Goal: Task Accomplishment & Management: Use online tool/utility

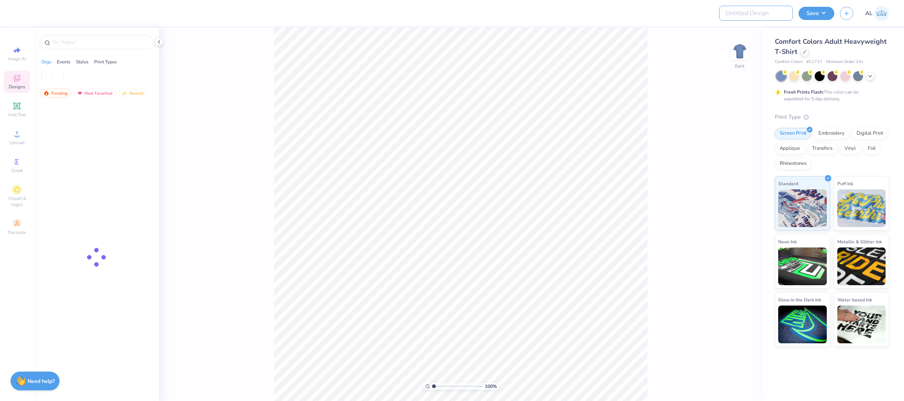
click at [743, 14] on input "Design Title" at bounding box center [756, 13] width 74 height 15
paste input "FPS239549"
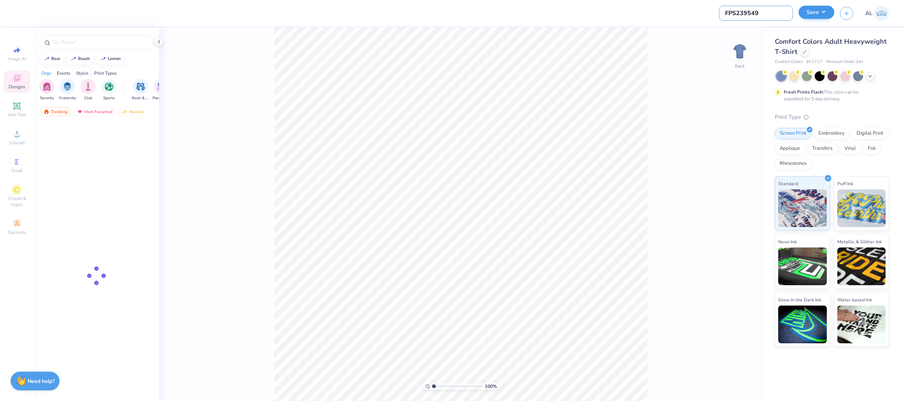
type input "FPS239549"
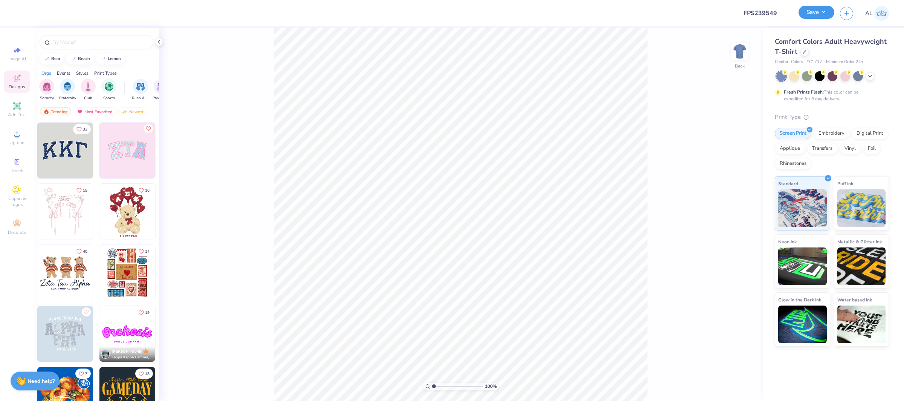
click at [804, 8] on button "Save" at bounding box center [817, 12] width 36 height 13
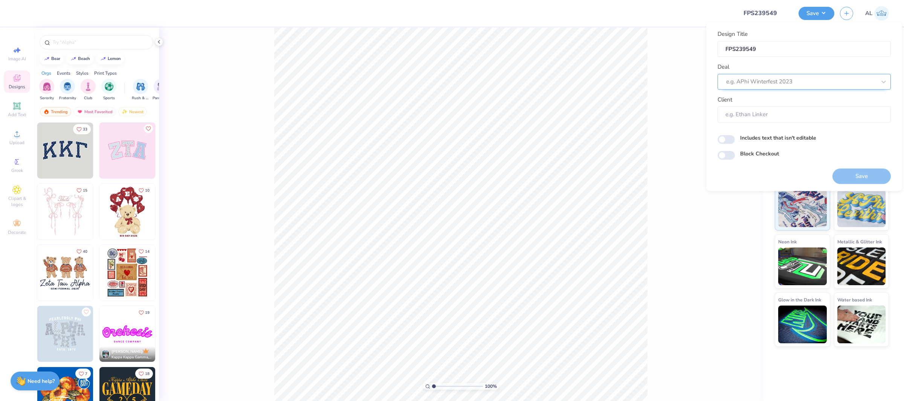
click at [773, 77] on div at bounding box center [801, 81] width 150 height 10
click at [774, 103] on div "Design Tool Gallery" at bounding box center [804, 101] width 167 height 12
type input "design tool gallery"
type input "Design Tool Gallery User"
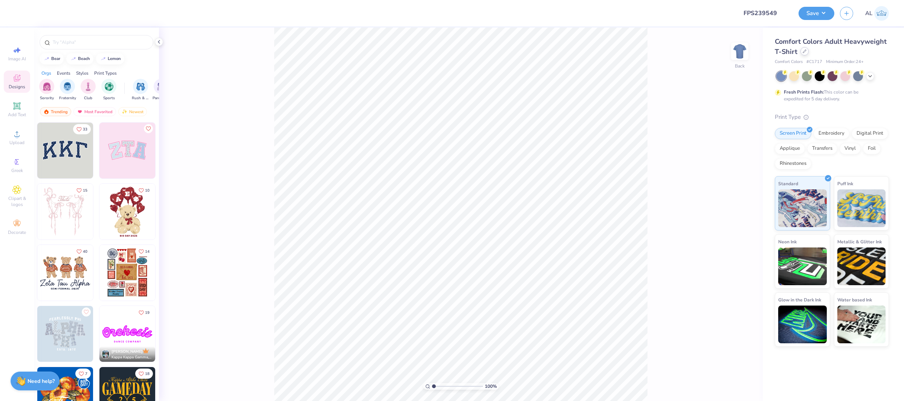
click at [805, 48] on div at bounding box center [805, 51] width 8 height 8
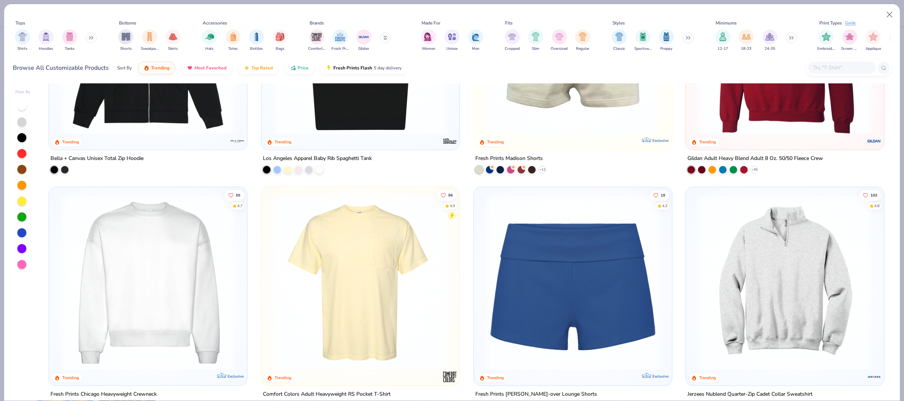
scroll to position [862, 0]
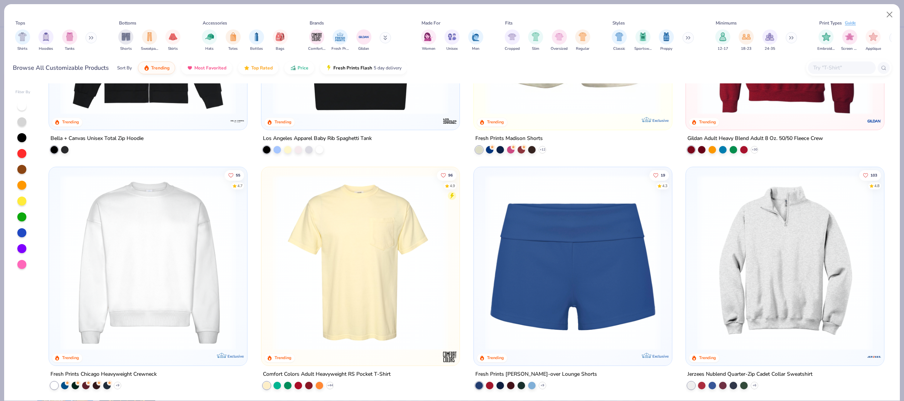
click at [146, 261] on img at bounding box center [148, 262] width 183 height 176
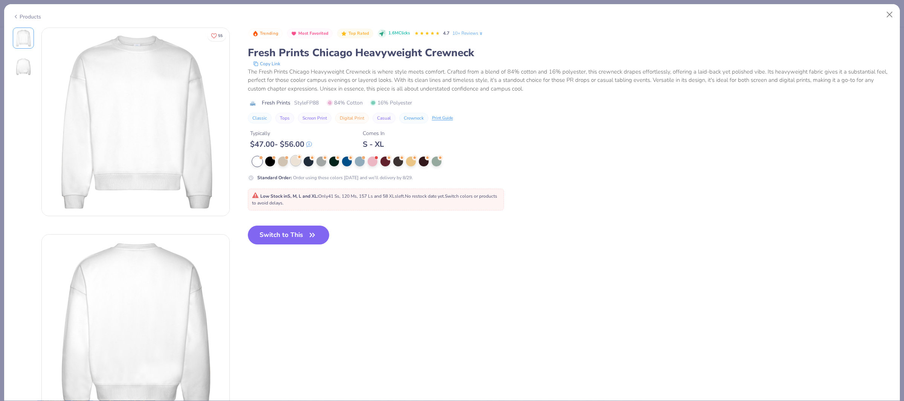
click at [297, 159] on icon at bounding box center [299, 156] width 5 height 5
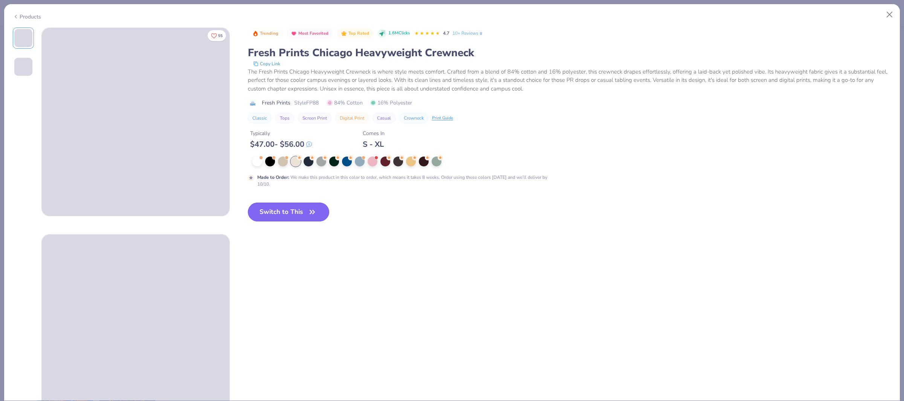
click at [289, 214] on button "Switch to This" at bounding box center [289, 211] width 82 height 19
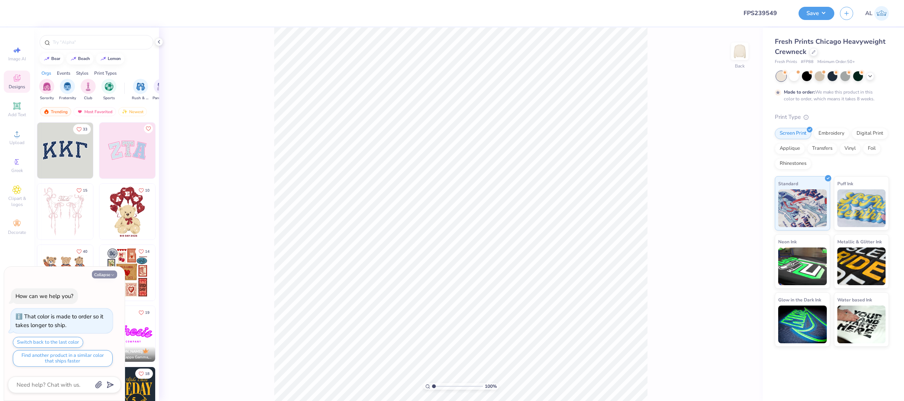
click at [104, 276] on button "Collapse" at bounding box center [104, 274] width 25 height 8
type textarea "x"
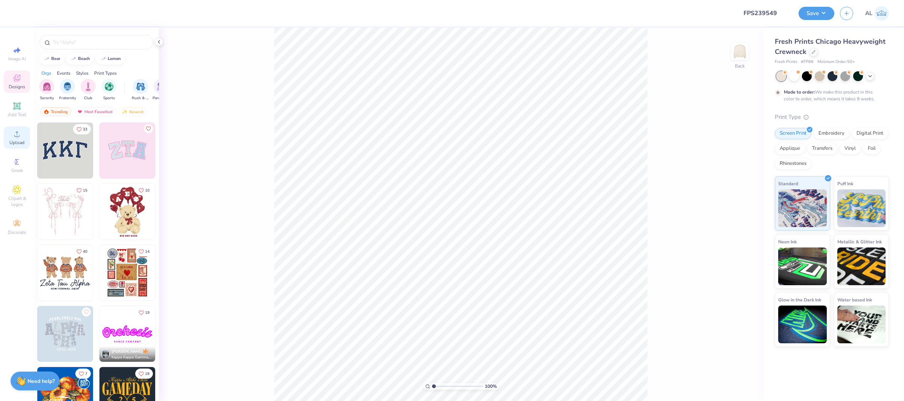
click at [16, 140] on span "Upload" at bounding box center [16, 142] width 15 height 6
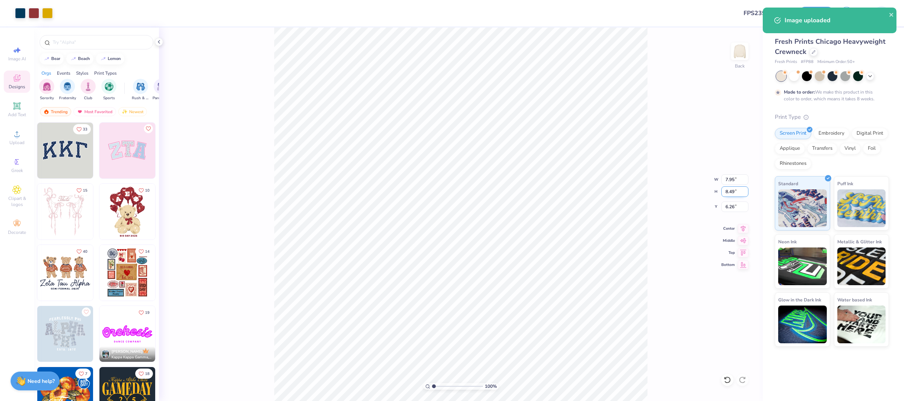
click at [732, 191] on input "8.49" at bounding box center [735, 191] width 27 height 11
type input "9.00"
type input "8.43"
type input "6.00"
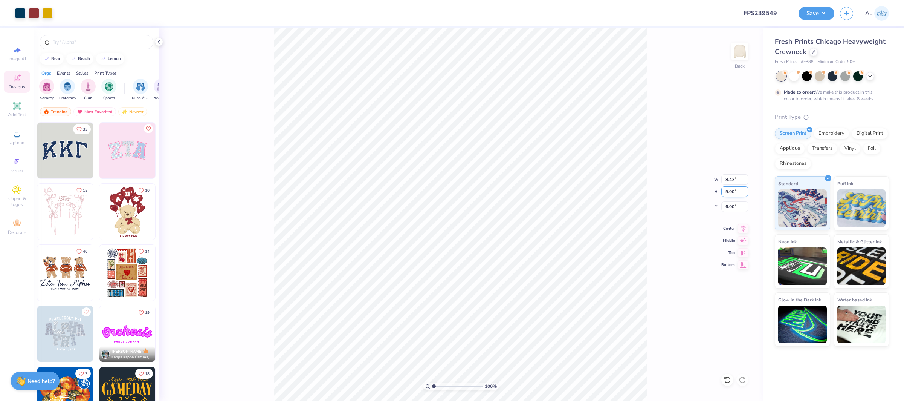
click at [728, 193] on input "9.00" at bounding box center [735, 191] width 27 height 11
type input "10"
type input "9.37"
type input "10.00"
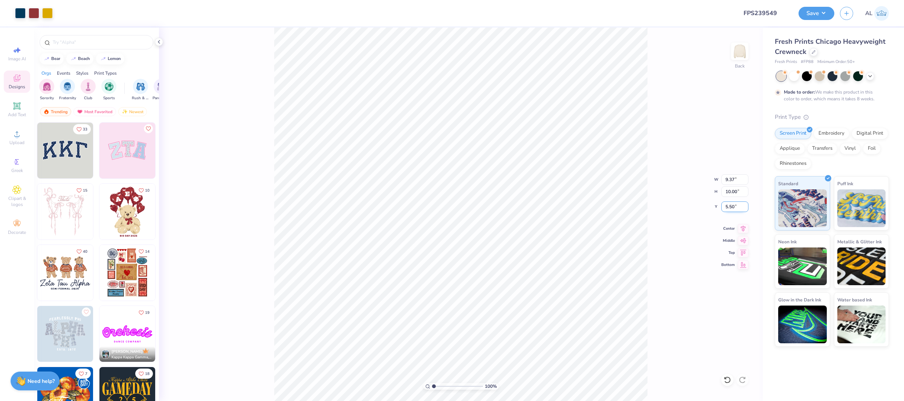
click at [725, 206] on input "5.50" at bounding box center [735, 206] width 27 height 11
type input "2.00"
click at [745, 231] on icon at bounding box center [743, 227] width 11 height 9
click at [14, 131] on icon at bounding box center [16, 133] width 9 height 9
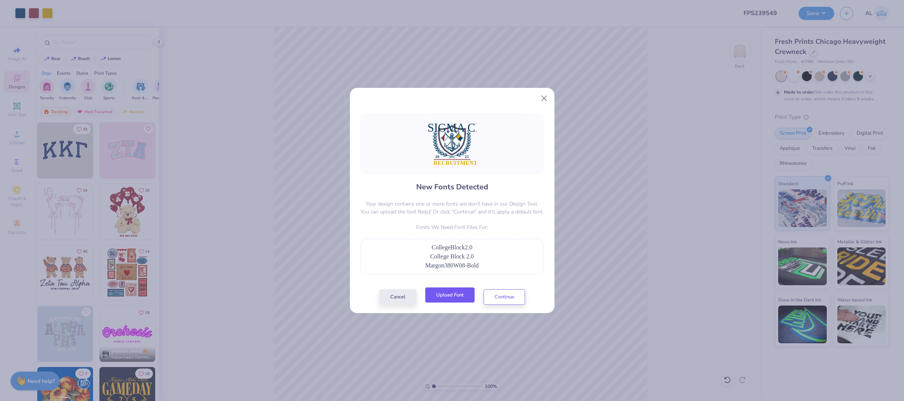
click at [460, 292] on button "Upload Font" at bounding box center [449, 294] width 49 height 15
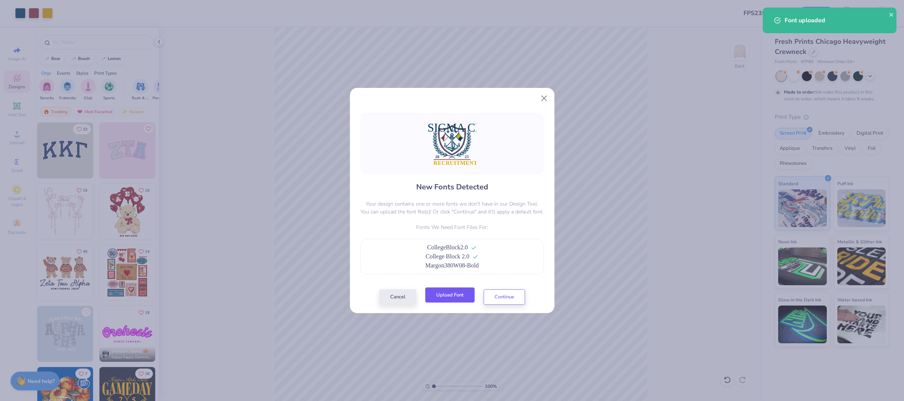
click at [444, 296] on button "Upload Font" at bounding box center [449, 294] width 49 height 15
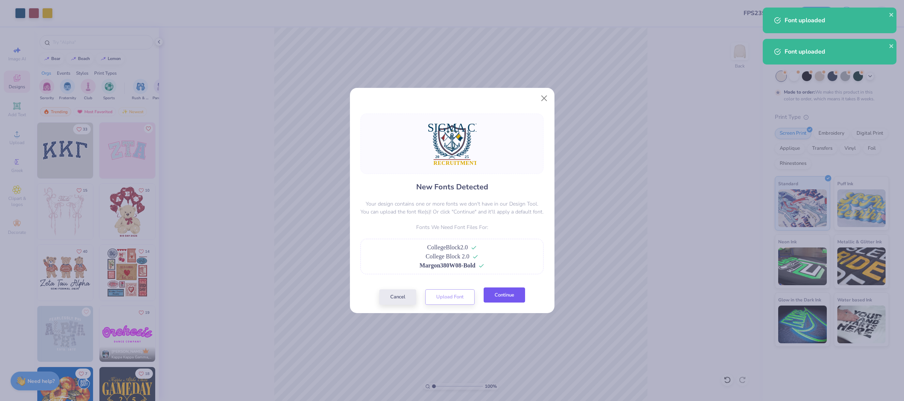
click at [508, 300] on button "Continue" at bounding box center [504, 294] width 41 height 15
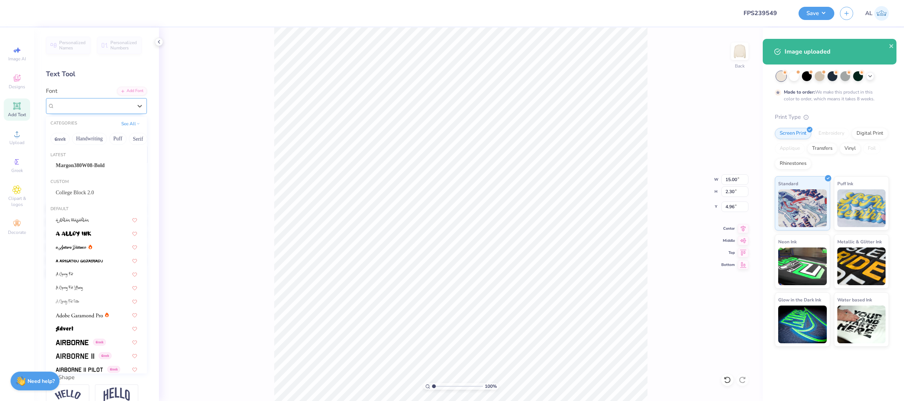
click at [69, 112] on div "Super Dream" at bounding box center [96, 106] width 101 height 16
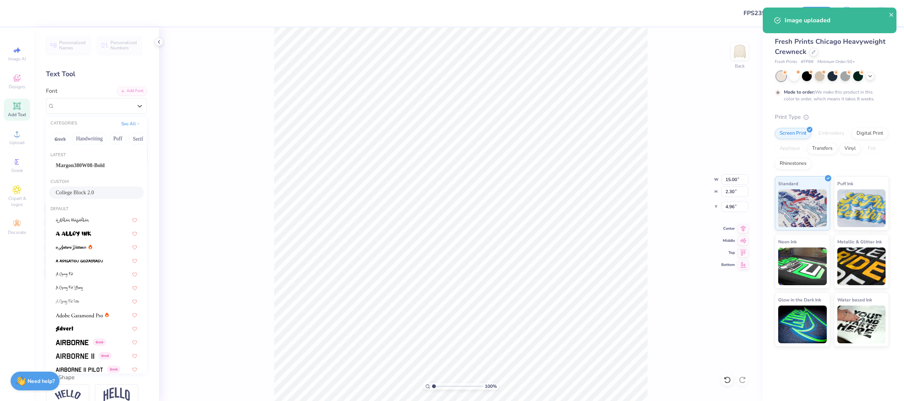
click at [93, 196] on span "College Block 2.0" at bounding box center [75, 192] width 38 height 8
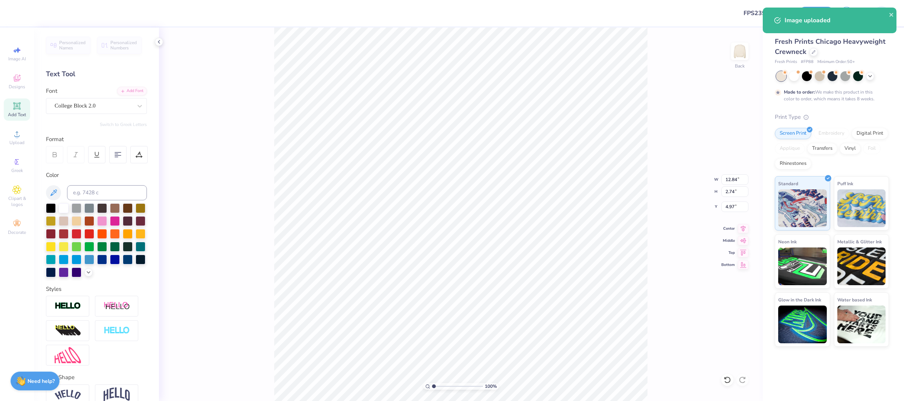
type input "12.84"
type input "2.74"
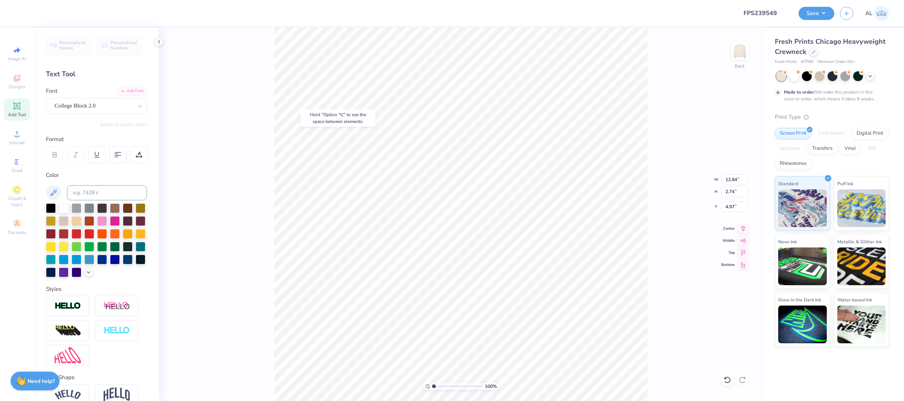
type input "4.81"
type input "10.17"
type input "9.26"
type input "5.40"
type input "1.25"
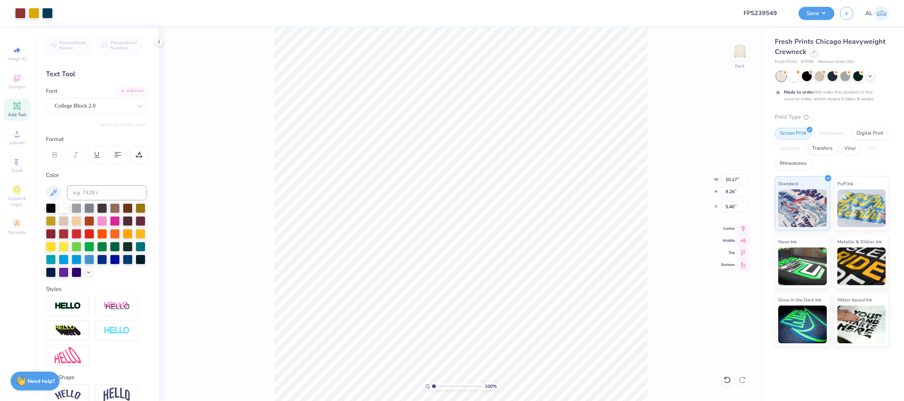
type input "0.77"
type input "13.42"
drag, startPoint x: 100, startPoint y: 109, endPoint x: 98, endPoint y: 112, distance: 4.2
click at [99, 109] on div "Super Dream" at bounding box center [93, 106] width 79 height 12
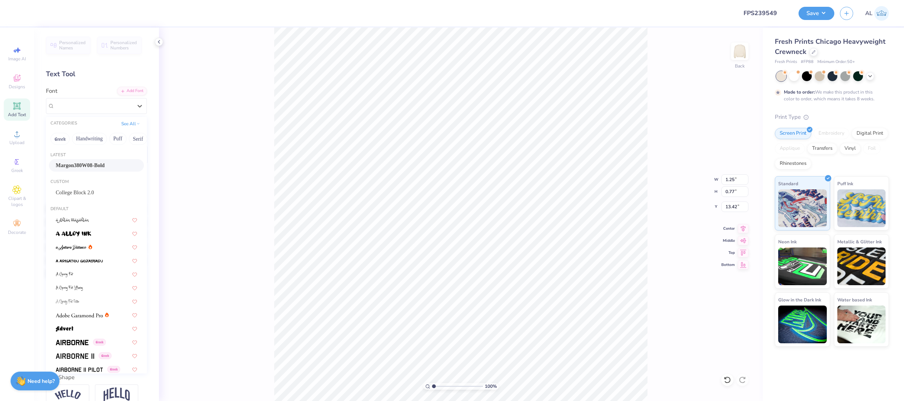
click at [89, 166] on span "Margon380W08-Bold" at bounding box center [80, 165] width 49 height 8
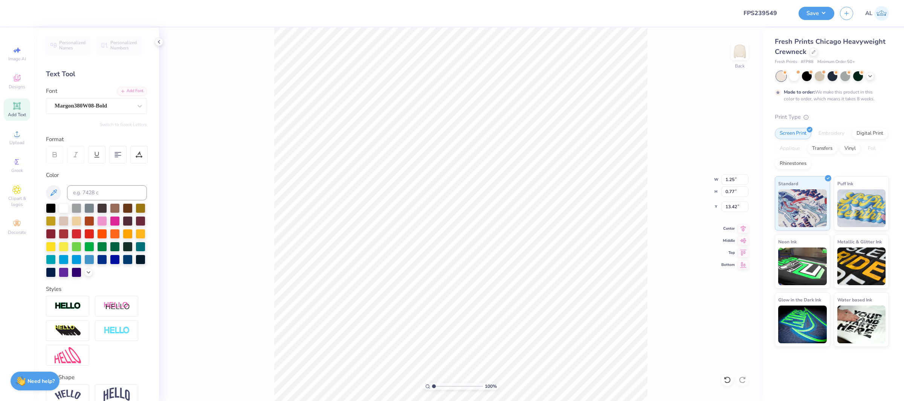
type input "1.01"
type input "0.79"
type input "13.49"
type input "1.29"
type input "0.77"
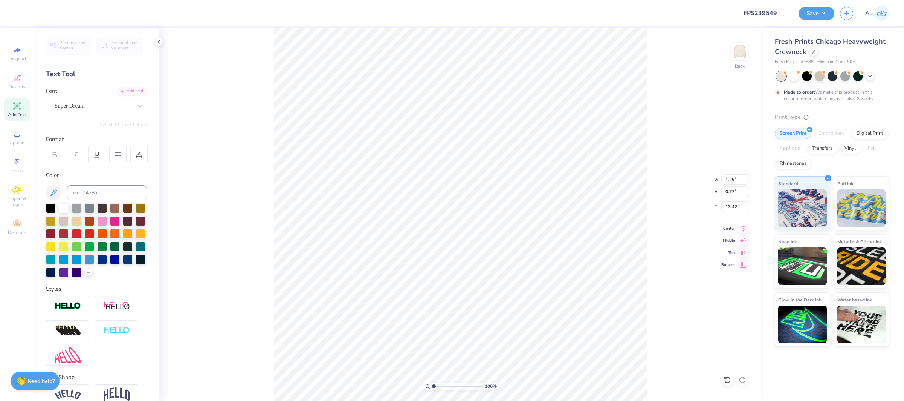
type input "13.49"
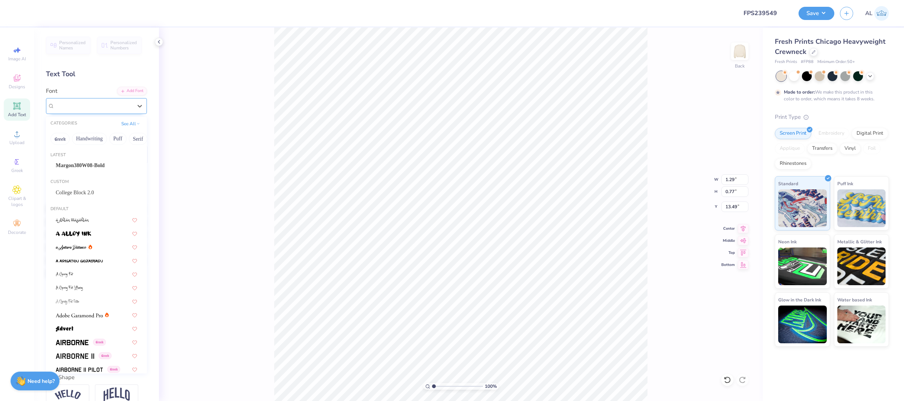
click at [107, 109] on div "Super Dream" at bounding box center [93, 106] width 79 height 12
click at [103, 165] on span "Margon380W08-Bold" at bounding box center [80, 165] width 49 height 8
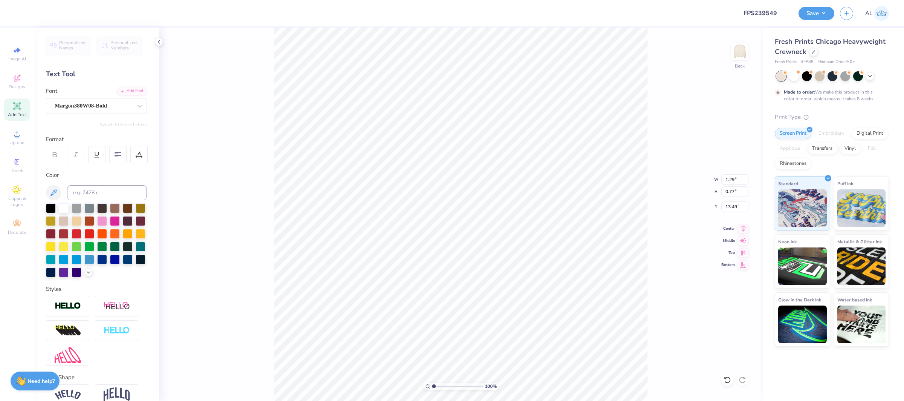
type input "1.02"
type input "0.76"
type input "13.56"
type input "10.02"
type input "1.07"
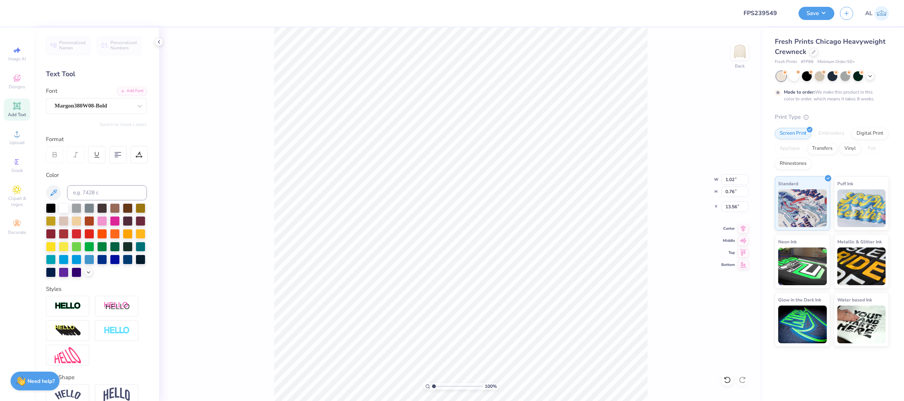
type input "14.97"
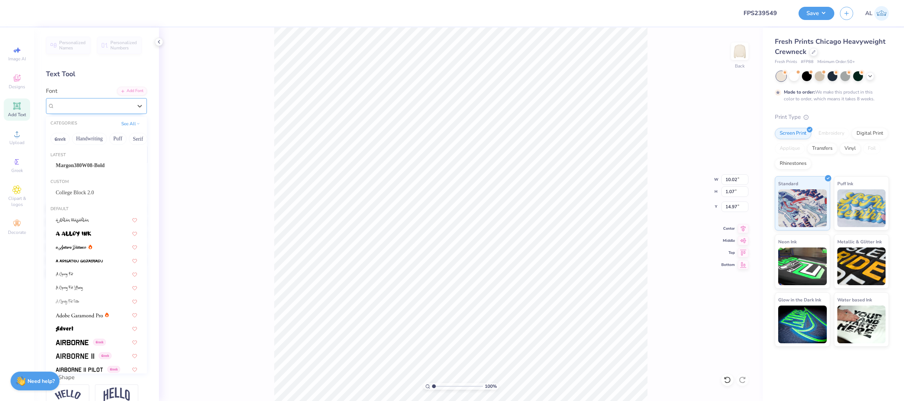
click at [113, 112] on div "Super Dream" at bounding box center [96, 106] width 101 height 16
click at [97, 161] on div "Margon380W08-Bold" at bounding box center [96, 165] width 95 height 12
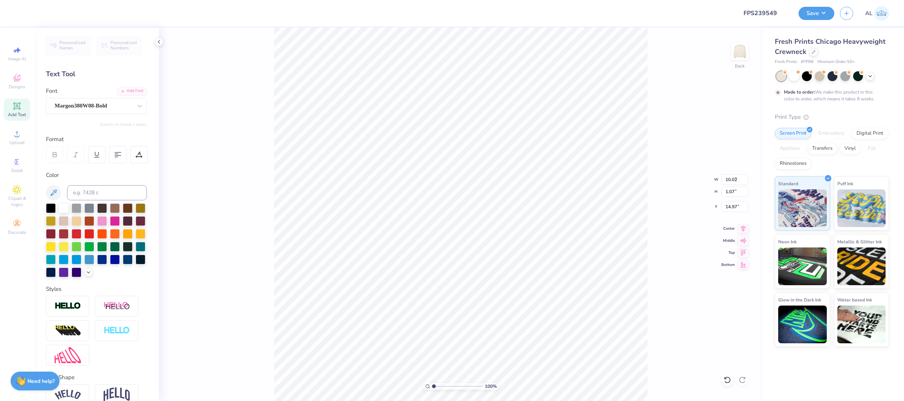
type input "9.80"
type input "1.09"
type input "15.06"
type input "9.37"
type input "10.00"
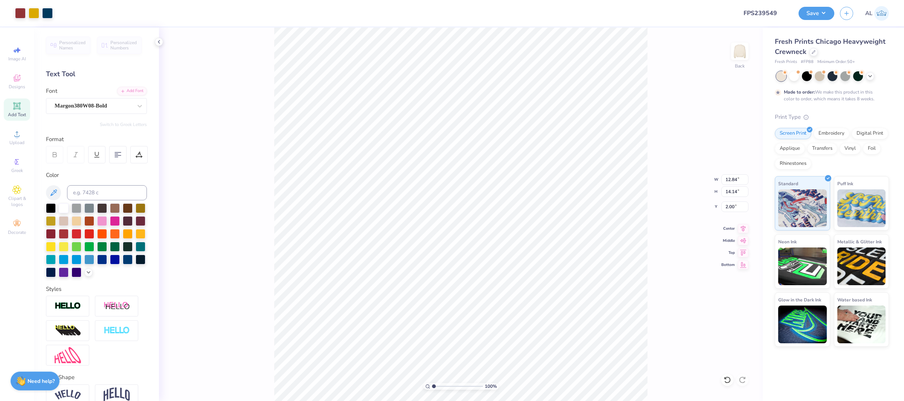
type input "10.28"
type input "9.07"
type input "7.69"
click at [723, 178] on input "10.28" at bounding box center [735, 179] width 27 height 11
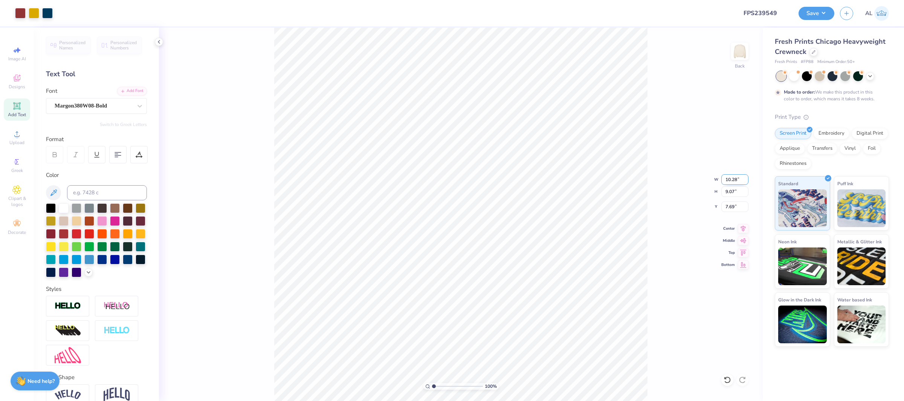
type input "0"
type input "9.37"
type input "8.27"
type input "3.90"
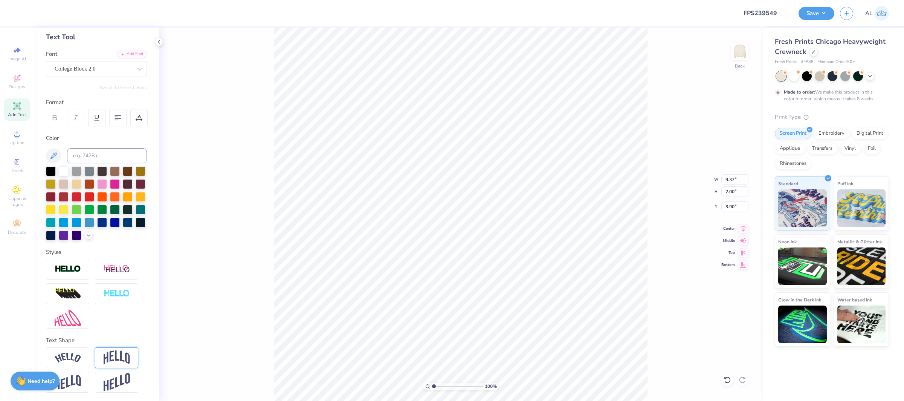
click at [112, 356] on img at bounding box center [117, 357] width 26 height 14
type input "3.94"
type input "1.77"
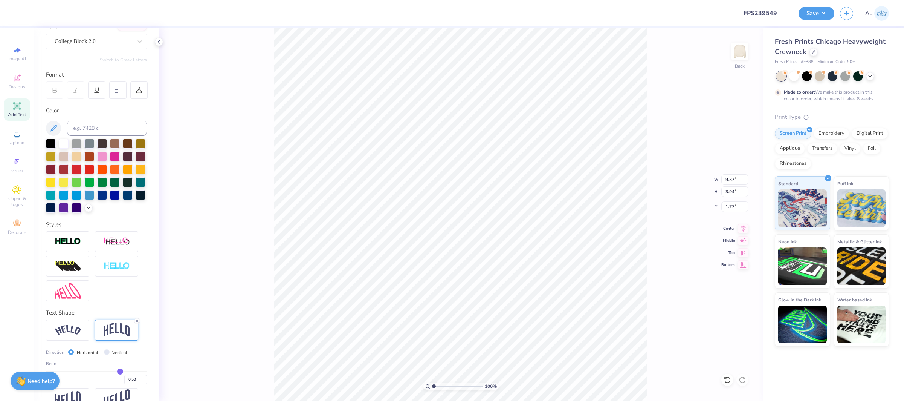
scroll to position [81, 0]
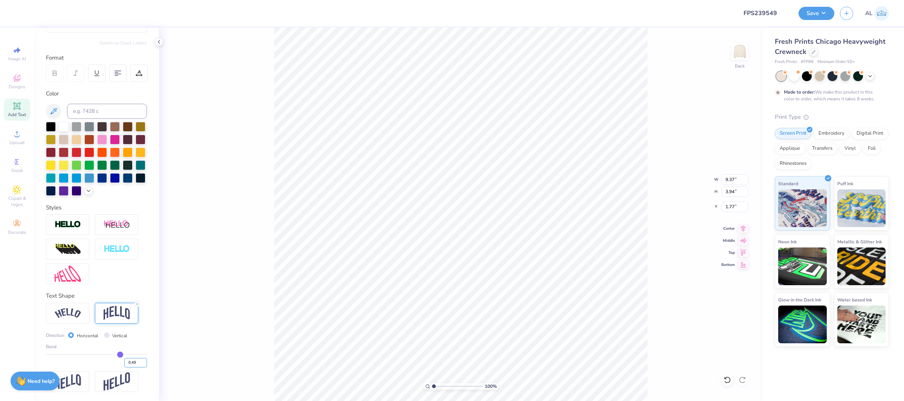
click at [144, 364] on input "0.49" at bounding box center [135, 362] width 23 height 9
click at [143, 364] on input "0.48" at bounding box center [135, 362] width 23 height 9
click at [144, 364] on input "0.47" at bounding box center [135, 362] width 23 height 9
click at [144, 364] on input "0.46" at bounding box center [135, 362] width 23 height 9
click at [144, 364] on input "0.45" at bounding box center [135, 362] width 23 height 9
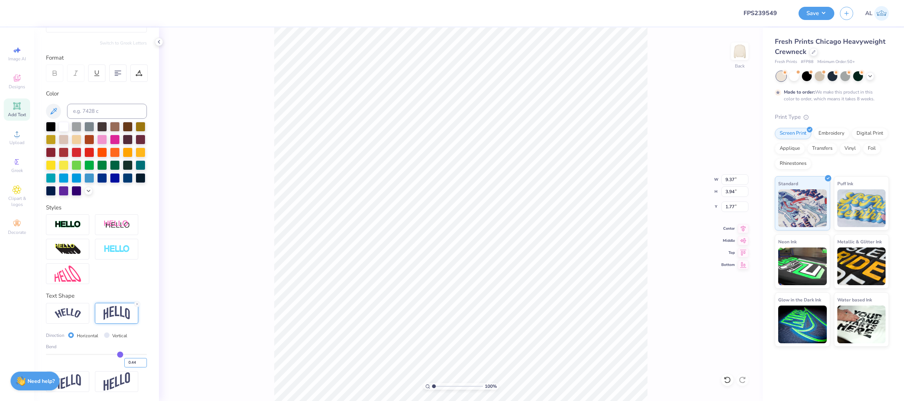
type input "0.44"
click at [144, 364] on input "0.44" at bounding box center [135, 362] width 23 height 9
type input "0.44"
type input "3.68"
type input "1.90"
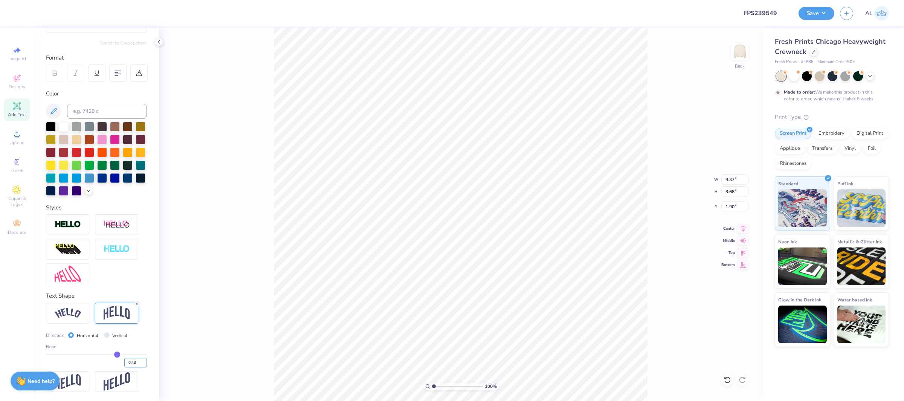
type input "0.43"
click at [144, 364] on input "0.43" at bounding box center [135, 362] width 23 height 9
type input "0.43"
type input "3.64"
type input "1.92"
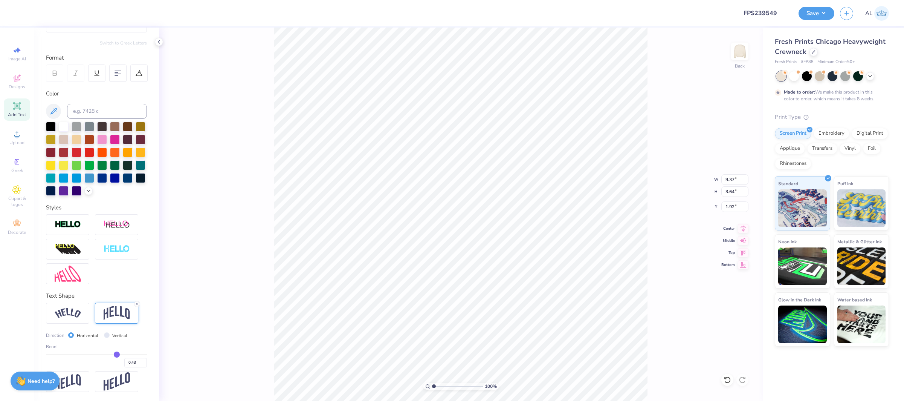
type input "3.35"
click at [446, 385] on input "range" at bounding box center [457, 385] width 51 height 7
click at [144, 365] on input "0.43" at bounding box center [135, 362] width 23 height 9
type input "0.42"
click at [144, 364] on input "0.42" at bounding box center [135, 362] width 23 height 9
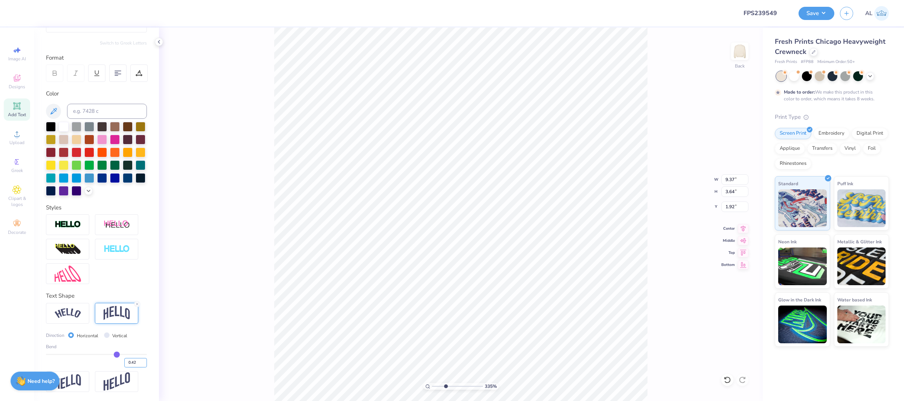
type input "0.42"
type input "3.60"
type input "1.94"
click at [145, 365] on input "0.41" at bounding box center [135, 362] width 23 height 9
type input "0.4"
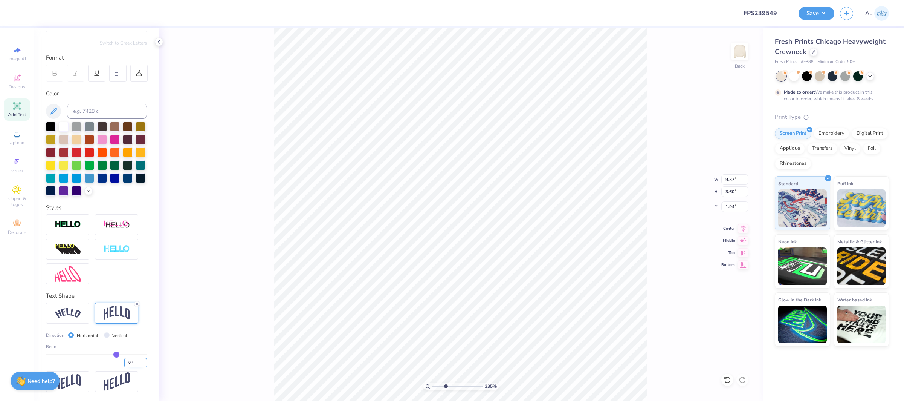
click at [145, 365] on input "0.4" at bounding box center [135, 362] width 23 height 9
type input "0.4"
type input "0.40"
type input "3.52"
type input "1.98"
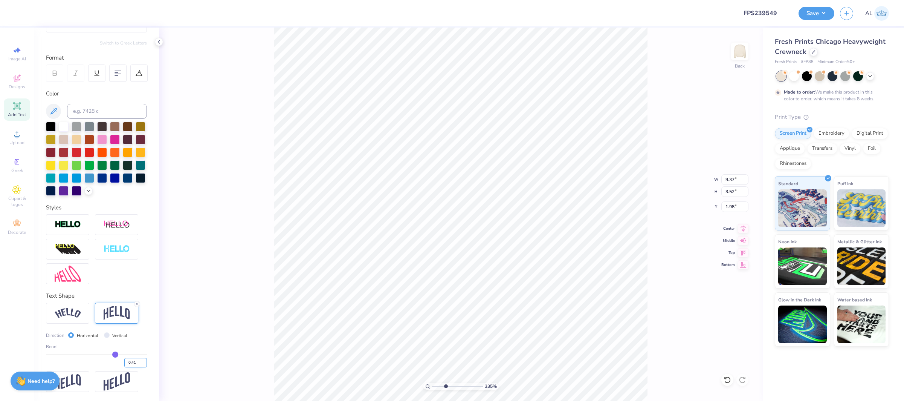
type input "0.41"
click at [143, 361] on input "0.41" at bounding box center [135, 362] width 23 height 9
type input "0.41"
type input "3.56"
type input "2.00"
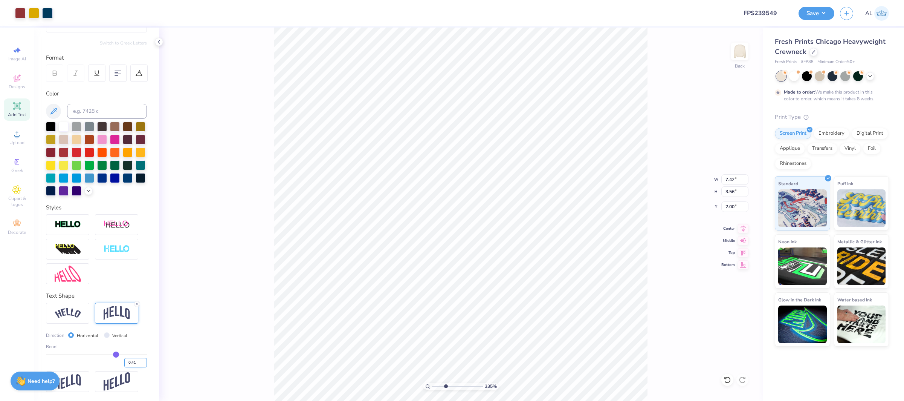
type input "7.42"
type input "6.76"
type input "4.25"
type input "0.73"
type input "0.58"
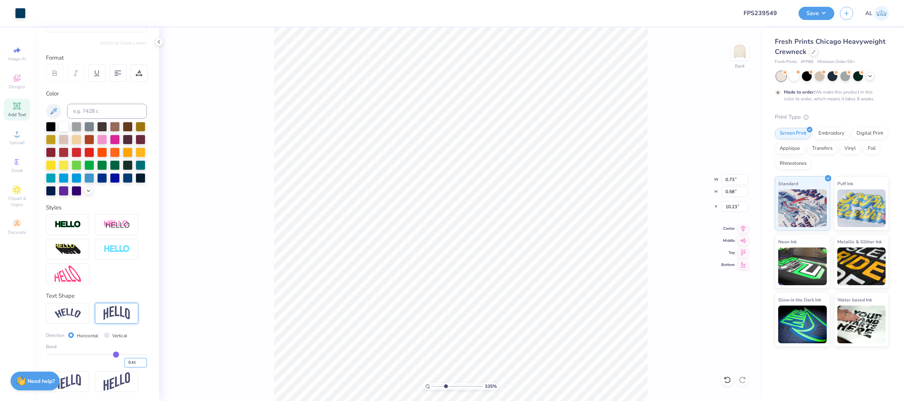
scroll to position [37, 0]
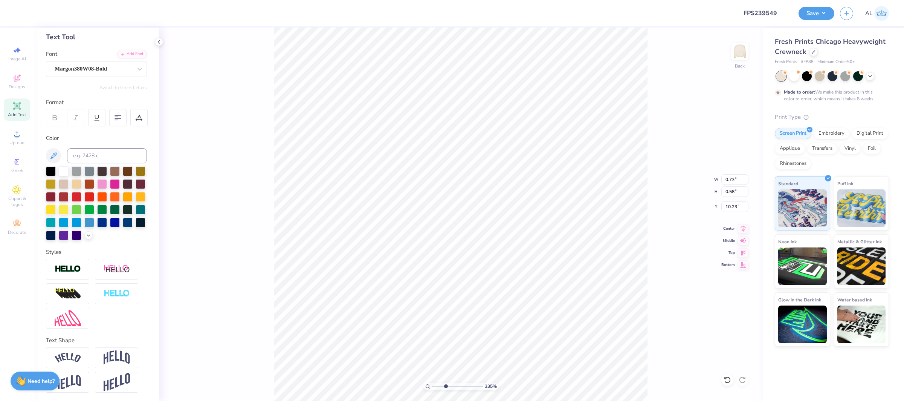
type input "10.07"
type input "0.74"
type input "0.56"
type input "10.09"
type input "7.15"
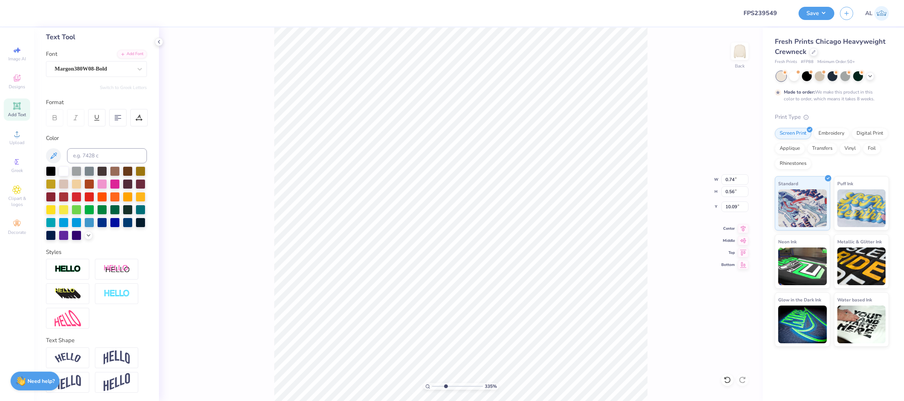
type input "0.79"
type input "11.21"
type input "1"
click at [417, 383] on div "100 %" at bounding box center [460, 214] width 373 height 373
click at [807, 13] on button "Save" at bounding box center [817, 12] width 36 height 13
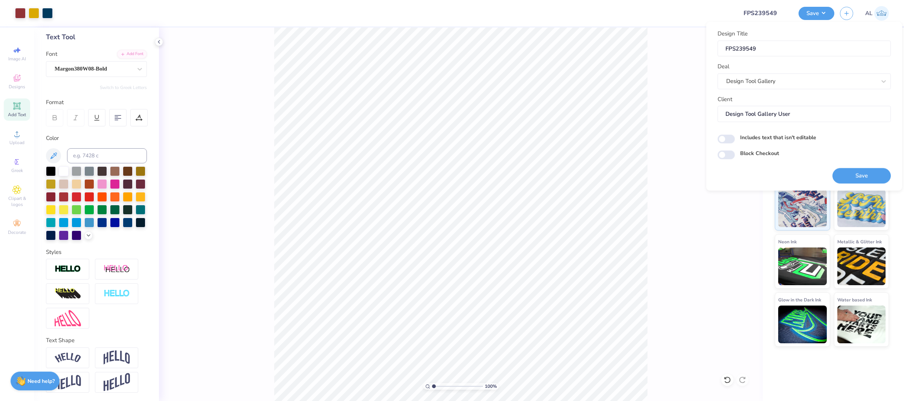
drag, startPoint x: 854, startPoint y: 170, endPoint x: 278, endPoint y: 5, distance: 599.7
click at [854, 170] on button "Save" at bounding box center [862, 175] width 58 height 15
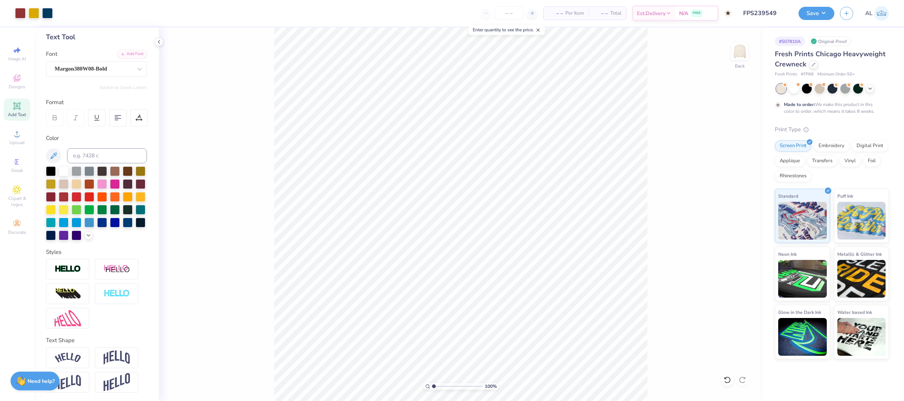
click at [813, 12] on div "Art colors – – Per Item – – Total Est. Delivery N/A FREE Design Title FPS239549…" at bounding box center [452, 200] width 904 height 401
click at [813, 12] on button "Save" at bounding box center [817, 12] width 36 height 13
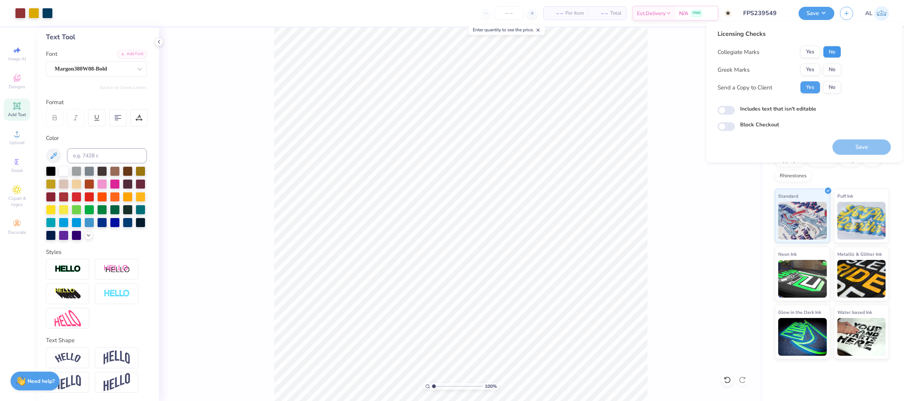
click at [829, 49] on button "No" at bounding box center [832, 52] width 18 height 12
click at [812, 65] on button "Yes" at bounding box center [811, 70] width 20 height 12
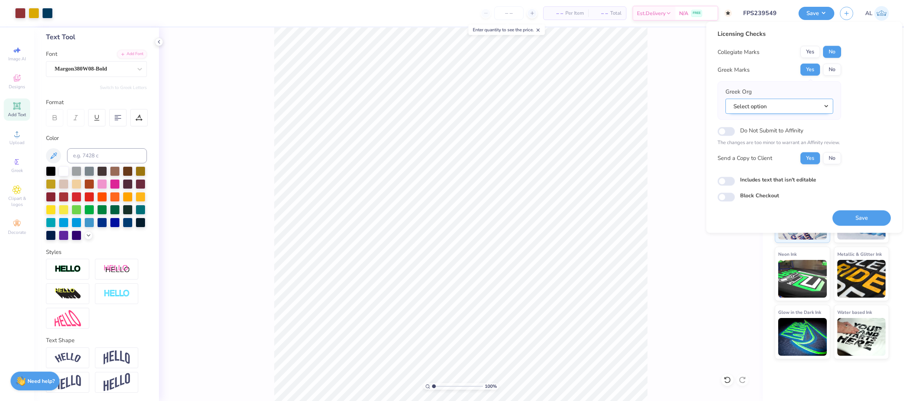
click at [806, 106] on button "Select option" at bounding box center [780, 105] width 108 height 15
click at [769, 160] on link "Sigma Chi" at bounding box center [780, 162] width 102 height 12
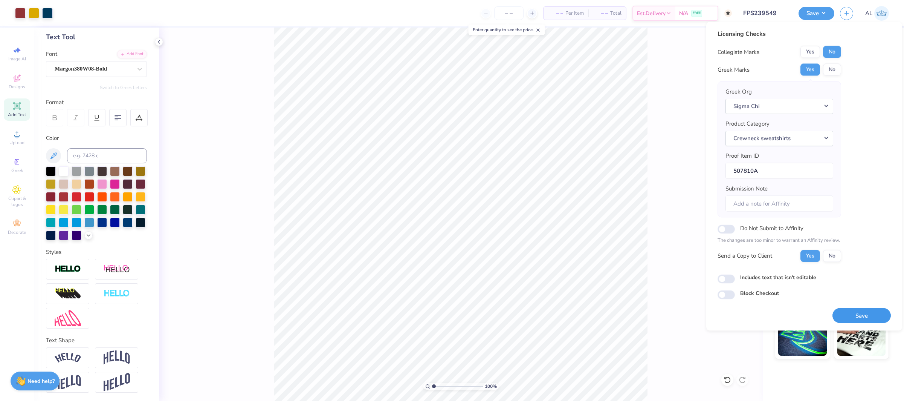
click at [862, 312] on button "Save" at bounding box center [862, 314] width 58 height 15
